Goal: Task Accomplishment & Management: Manage account settings

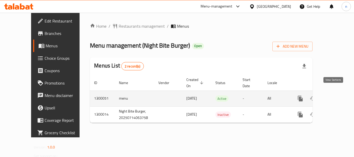
click at [335, 96] on icon "enhanced table" at bounding box center [337, 98] width 5 height 5
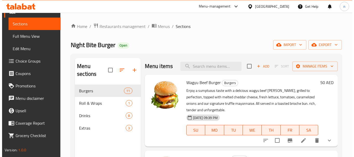
scroll to position [35, 0]
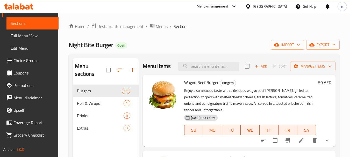
click at [26, 60] on span "Choice Groups" at bounding box center [33, 60] width 41 height 6
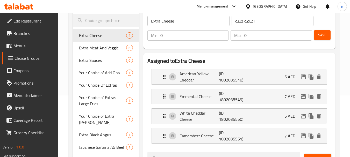
scroll to position [52, 0]
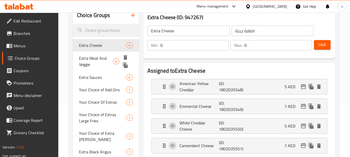
click at [92, 60] on span "Extra Meat And Veggie" at bounding box center [96, 61] width 34 height 12
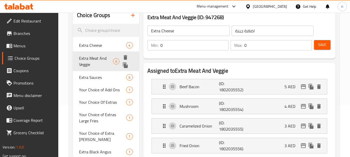
type input "Extra Meat And Veggie"
type input "اضافة لحم و خضار"
type input "6"
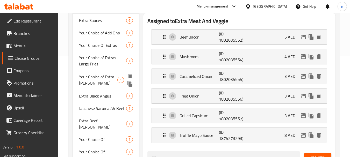
scroll to position [78, 0]
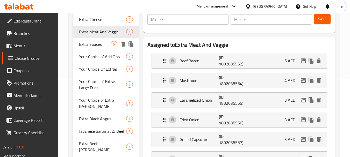
click at [90, 46] on span "Extra Sauces" at bounding box center [95, 44] width 32 height 6
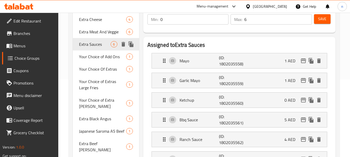
type input "Extra Sauces"
type input "اضافة الصوص"
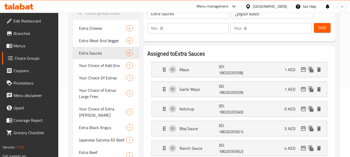
scroll to position [52, 0]
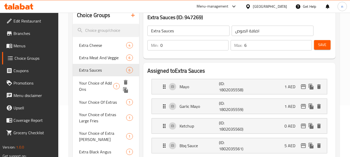
click at [82, 84] on span "Your Choice of Add Ons" at bounding box center [96, 86] width 34 height 12
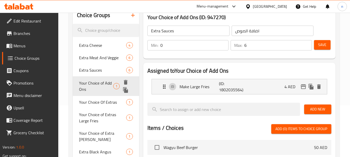
type input "Your Choice of Add Ons"
type input "اختيارك من الاضافات"
type input "1"
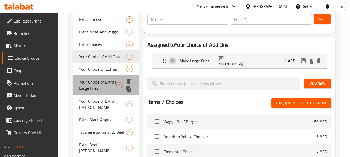
click at [86, 86] on span "Your Choice of Extras Large Fries" at bounding box center [97, 85] width 37 height 12
type input "Your Choice of Extras Large Fries"
type input "اختيارك من [DEMOGRAPHIC_DATA] البطاطس المقلية الكبير"
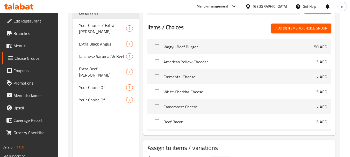
scroll to position [155, 0]
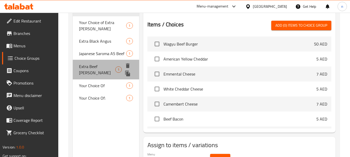
click at [105, 70] on div "Extra Beef [PERSON_NAME] 1" at bounding box center [106, 70] width 66 height 20
type input "Extra Beef [PERSON_NAME]"
type input "فطيرة لحم بقري إضافية"
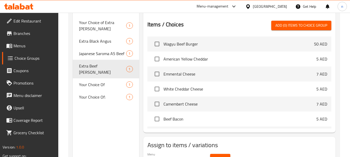
scroll to position [52, 0]
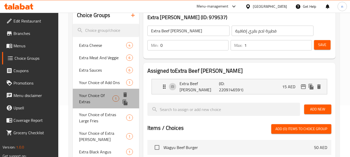
click at [100, 100] on span "Your Choice Of Extras" at bounding box center [95, 98] width 33 height 12
type input "Your Choice Of Extras"
type input "اختيارك من الاضافات"
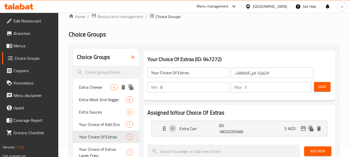
scroll to position [0, 0]
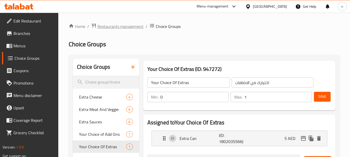
click at [110, 23] on span "Restaurants management" at bounding box center [120, 26] width 46 height 6
